Goal: Task Accomplishment & Management: Use online tool/utility

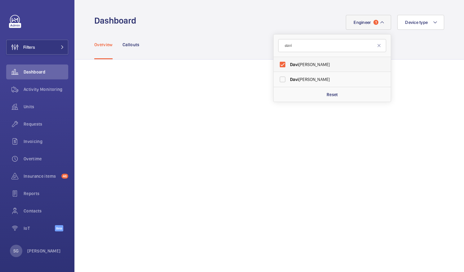
click at [279, 62] on label "[PERSON_NAME]" at bounding box center [327, 64] width 108 height 15
click at [279, 62] on input "[PERSON_NAME]" at bounding box center [282, 64] width 12 height 12
checkbox input "false"
click at [300, 50] on input "davi" at bounding box center [332, 45] width 108 height 13
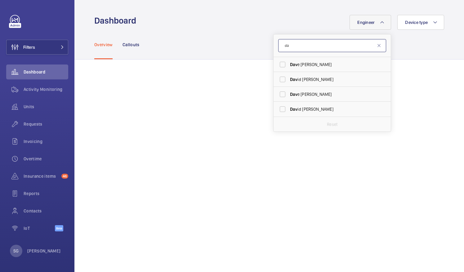
type input "d"
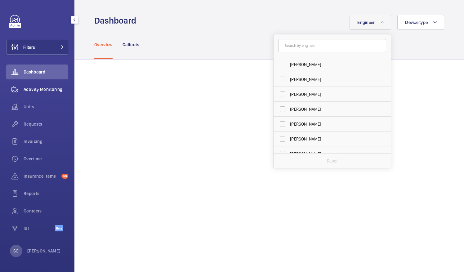
click at [48, 91] on span "Activity Monitoring" at bounding box center [46, 89] width 45 height 6
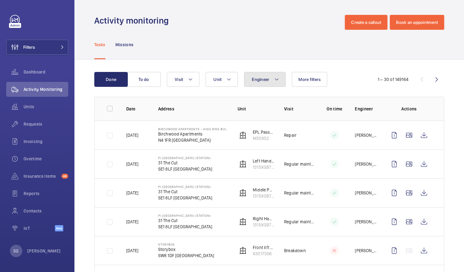
click at [252, 75] on button "Engineer" at bounding box center [265, 79] width 42 height 15
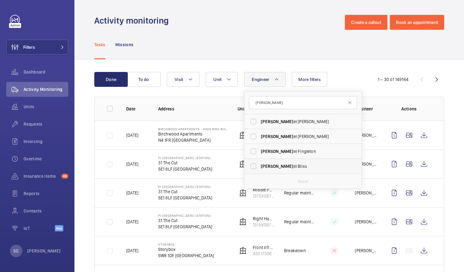
type input "[PERSON_NAME]"
click at [255, 163] on label "[PERSON_NAME]" at bounding box center [298, 166] width 108 height 15
click at [255, 163] on input "[PERSON_NAME]" at bounding box center [253, 166] width 12 height 12
checkbox input "true"
